Goal: Task Accomplishment & Management: Manage account settings

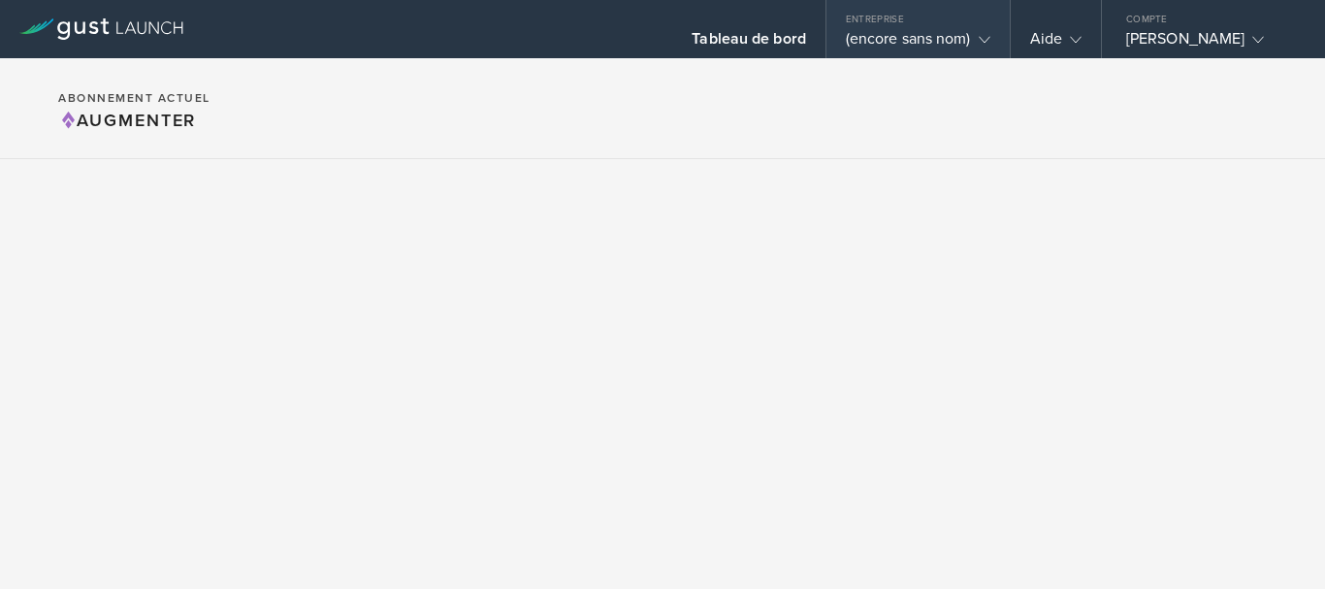
click at [903, 40] on font "(encore sans nom)" at bounding box center [908, 38] width 125 height 19
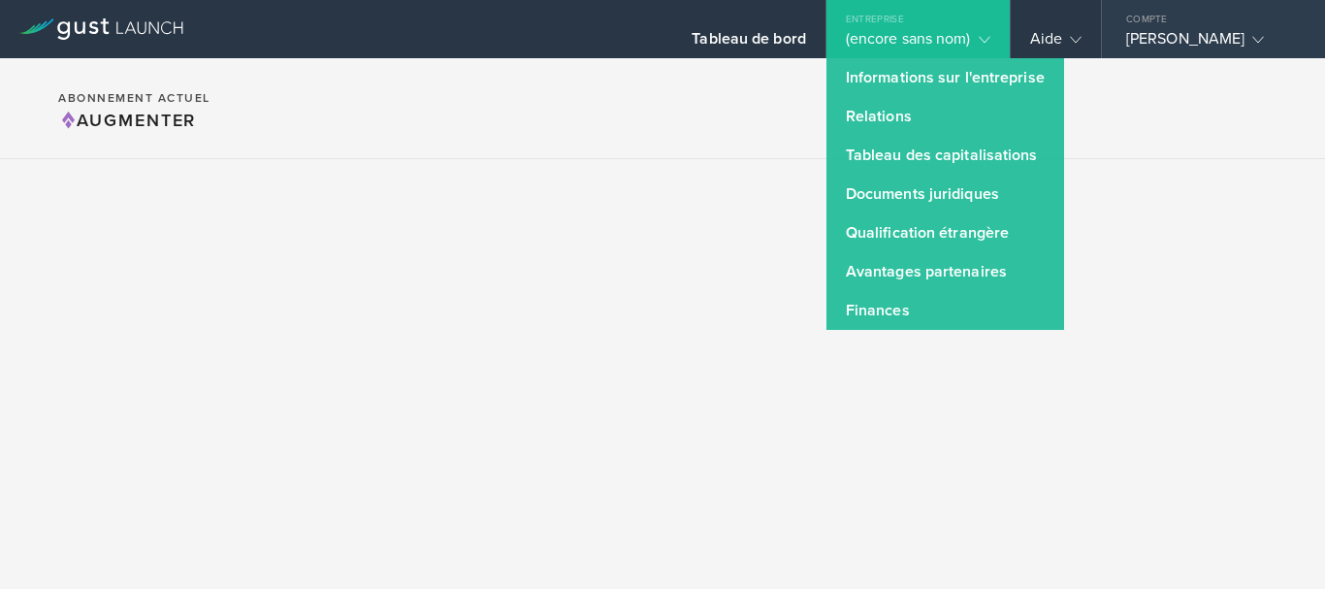
click at [1126, 34] on font "[PERSON_NAME]" at bounding box center [1185, 38] width 118 height 19
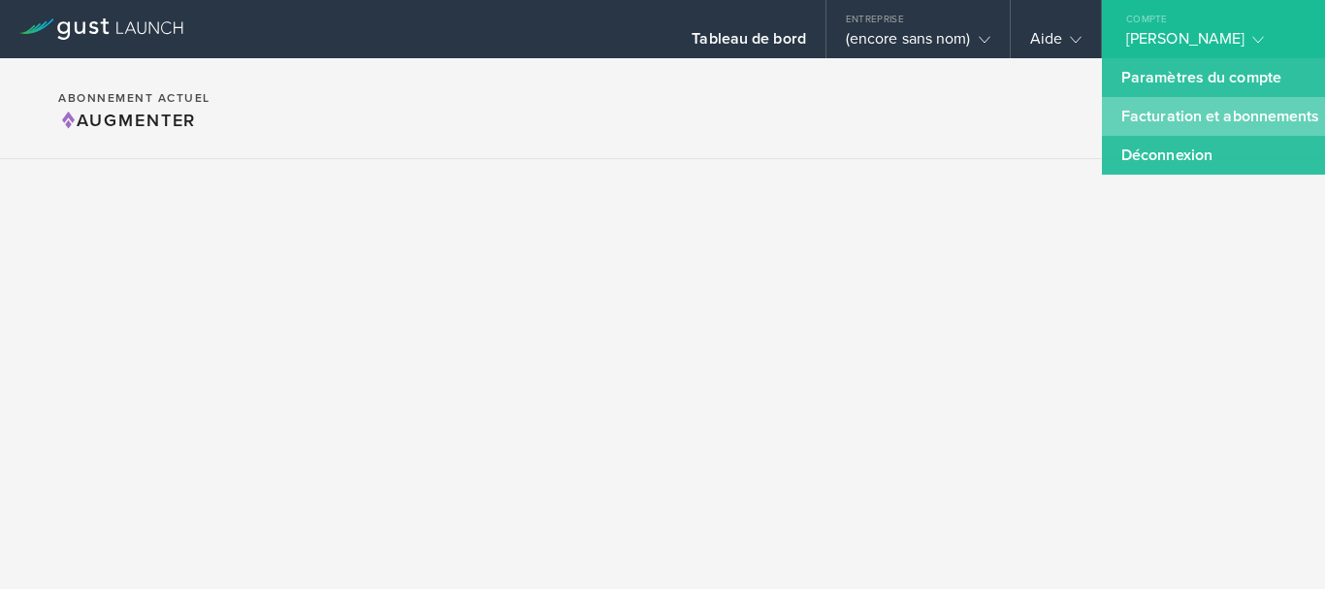
click at [1122, 116] on font "Facturation et abonnements" at bounding box center [1221, 116] width 199 height 19
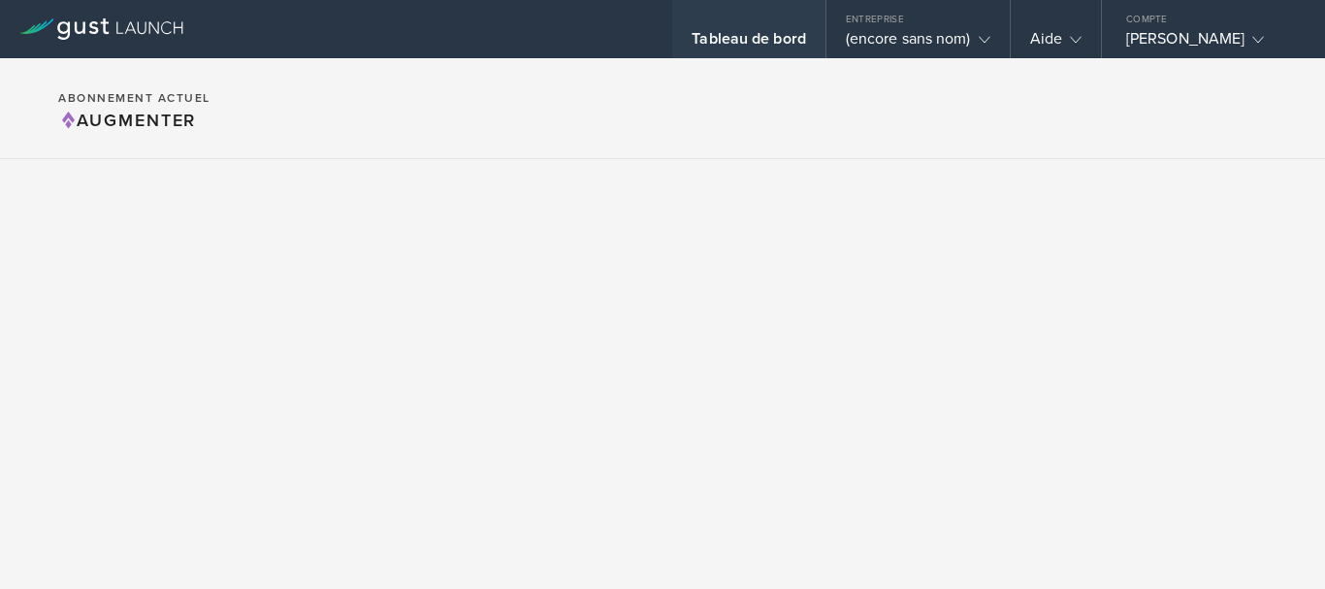
click at [692, 29] on font "Tableau de bord" at bounding box center [749, 38] width 114 height 19
